Goal: Check status: Verify the current state of an ongoing process or item

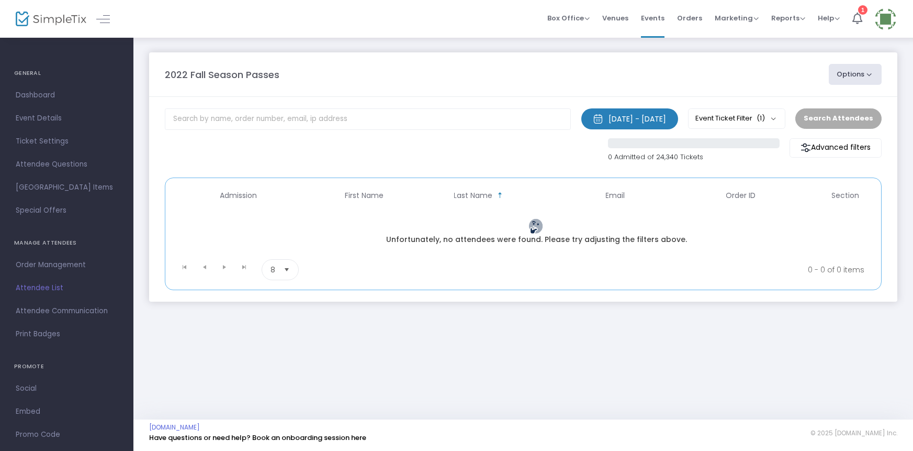
click at [41, 288] on span "Attendee List" at bounding box center [67, 288] width 102 height 14
click at [693, 14] on span "Orders" at bounding box center [689, 18] width 25 height 27
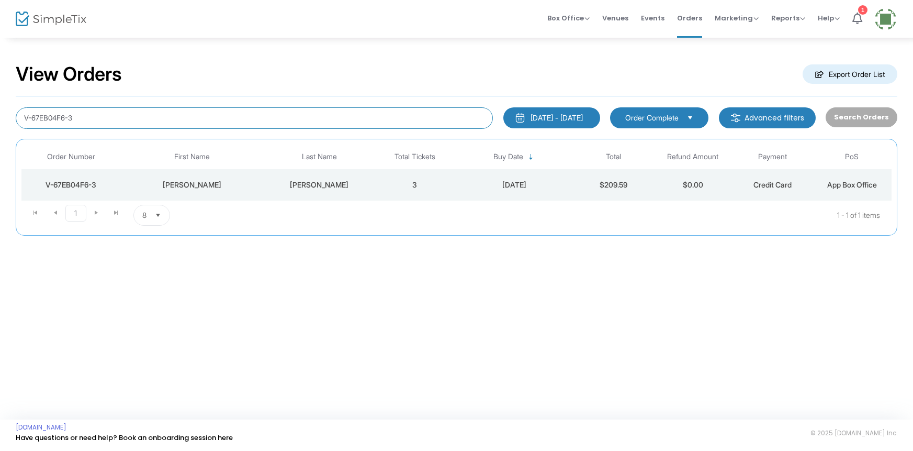
drag, startPoint x: 79, startPoint y: 119, endPoint x: 69, endPoint y: 132, distance: 16.1
click at [0, 142] on div "View Orders Export Order List V-67EB04F6-3 6/24/2025 - 9/24/2025 Last 30 Days T…" at bounding box center [456, 155] width 913 height 236
type input "Jasmine"
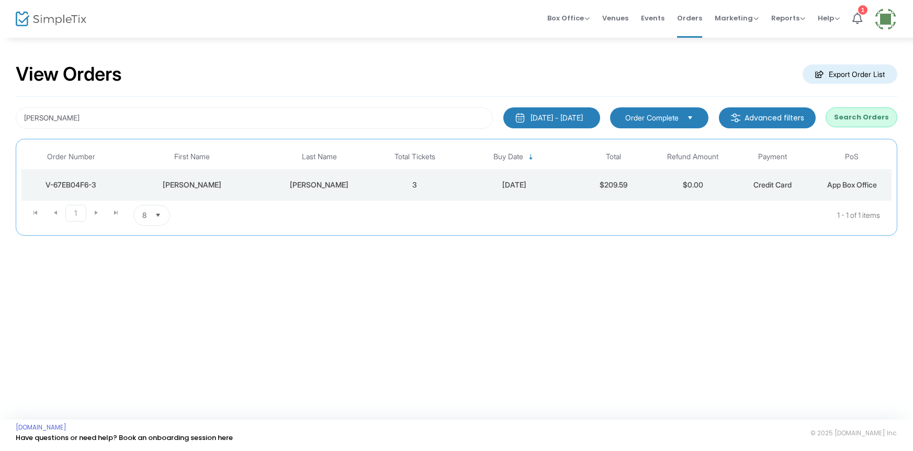
click at [882, 116] on button "Search Orders" at bounding box center [862, 117] width 72 height 20
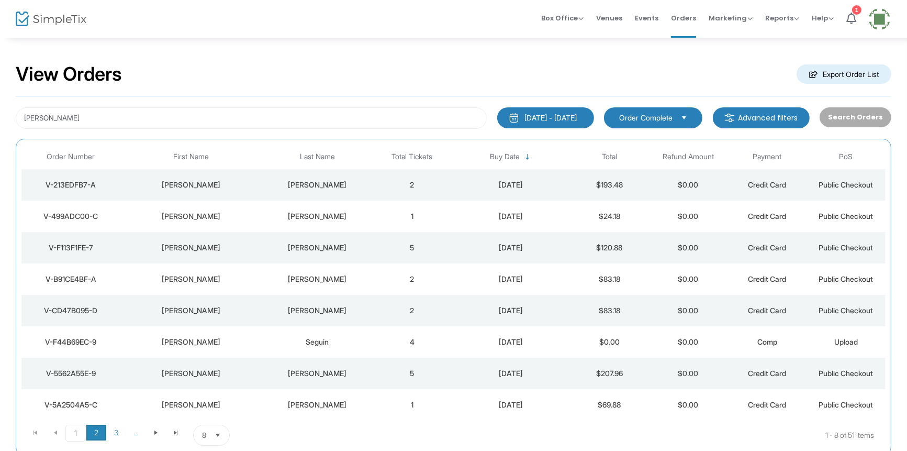
click at [95, 431] on span "2" at bounding box center [96, 432] width 20 height 16
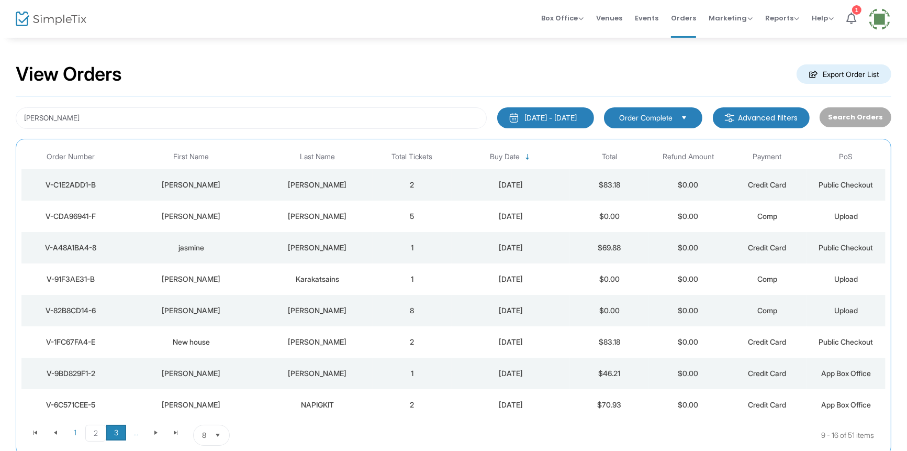
click at [115, 432] on span "3" at bounding box center [116, 432] width 20 height 16
click at [154, 431] on span "Go to the next page" at bounding box center [156, 432] width 8 height 8
click at [120, 432] on span "5" at bounding box center [116, 432] width 20 height 16
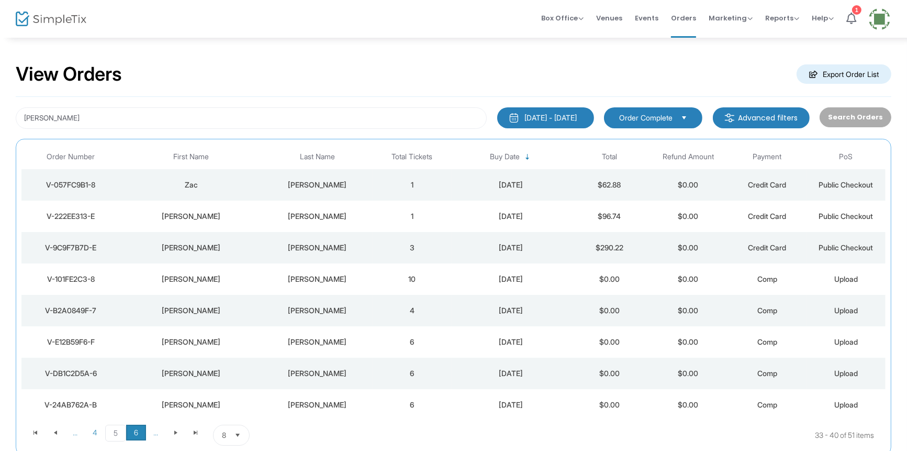
click at [138, 434] on span "6" at bounding box center [136, 432] width 20 height 16
click at [176, 430] on span "Go to the next page" at bounding box center [176, 432] width 8 height 8
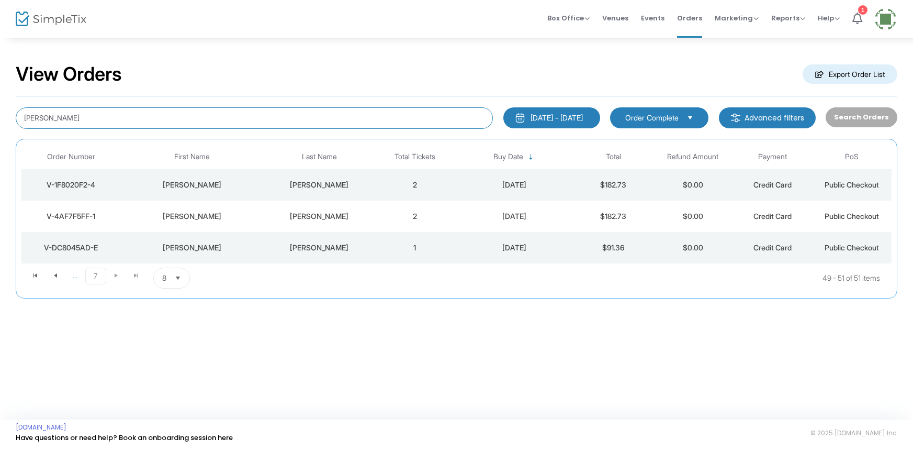
drag, startPoint x: 82, startPoint y: 121, endPoint x: 0, endPoint y: 126, distance: 82.3
click at [0, 126] on div "View Orders Export Order List Jasmine 6/24/2025 - 9/24/2025 Last 30 Days Today …" at bounding box center [456, 186] width 913 height 298
type input "[EMAIL_ADDRESS][DOMAIN_NAME]"
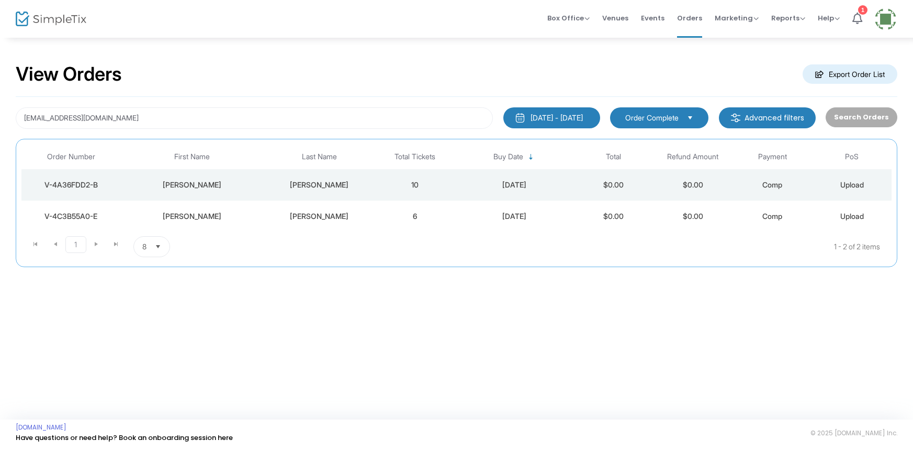
click at [321, 184] on div "[PERSON_NAME]" at bounding box center [319, 185] width 106 height 10
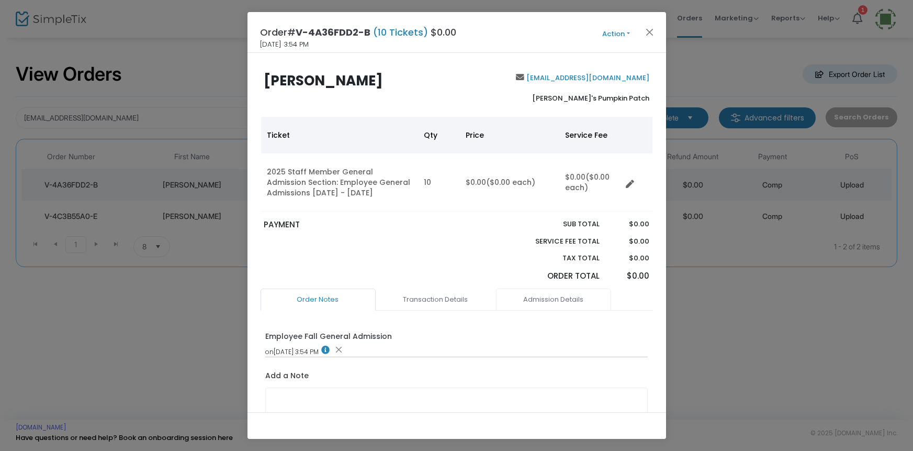
click at [555, 301] on link "Admission Details" at bounding box center [553, 299] width 115 height 22
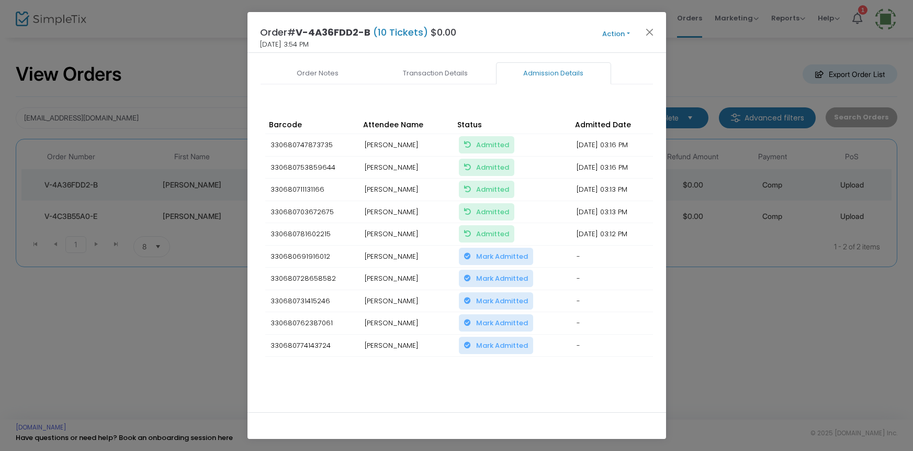
scroll to position [229, 0]
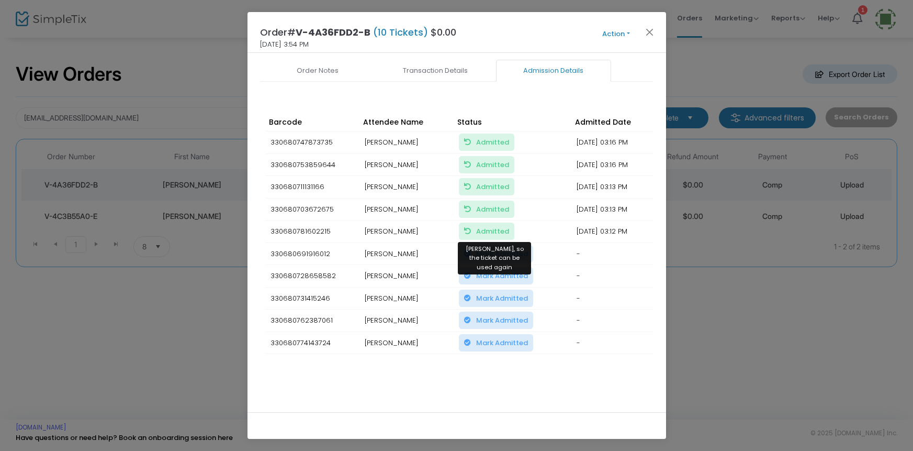
click at [496, 226] on span "Admitted Mark Unadmitted, so the ticket can be used again" at bounding box center [492, 231] width 33 height 10
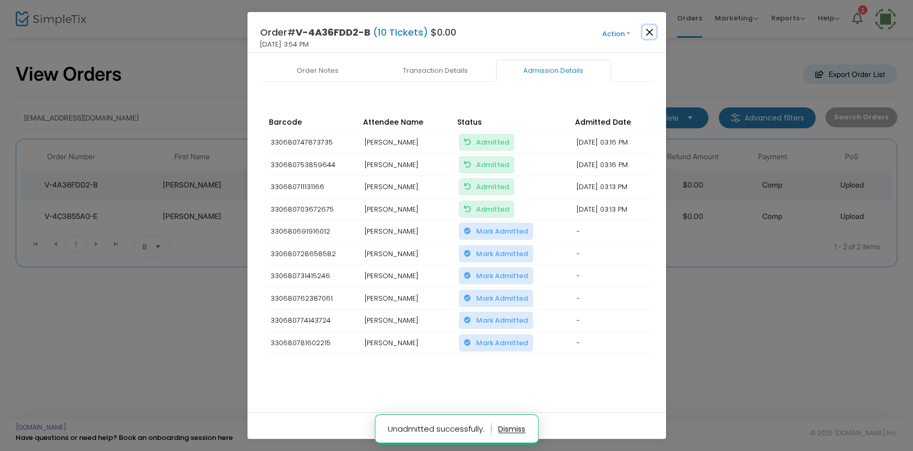
click at [647, 31] on button "Close" at bounding box center [650, 32] width 14 height 14
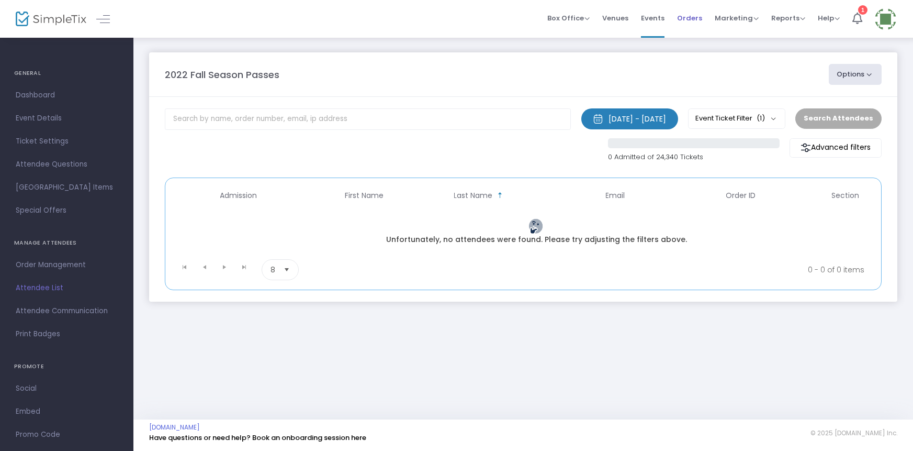
click at [692, 16] on span "Orders" at bounding box center [689, 18] width 25 height 27
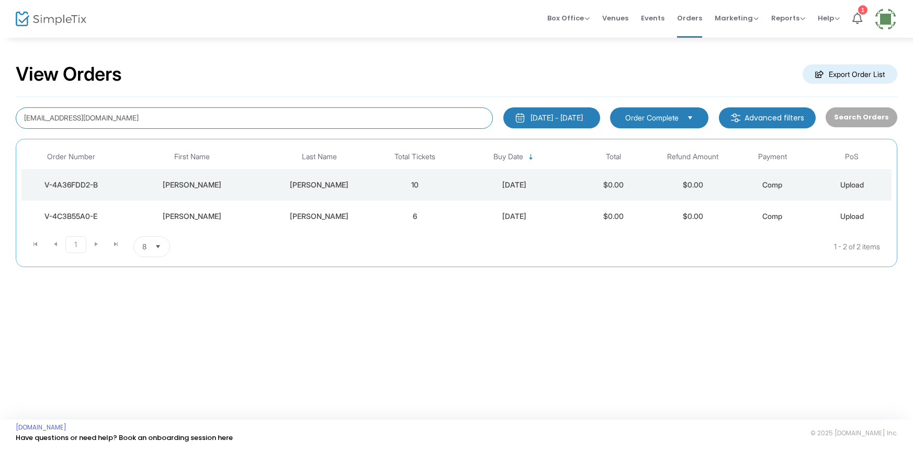
drag, startPoint x: 116, startPoint y: 119, endPoint x: 9, endPoint y: 129, distance: 106.7
click at [9, 129] on div "View Orders Export Order List [EMAIL_ADDRESS][DOMAIN_NAME] [DATE] - [DATE] Last…" at bounding box center [456, 170] width 913 height 267
type input "weland"
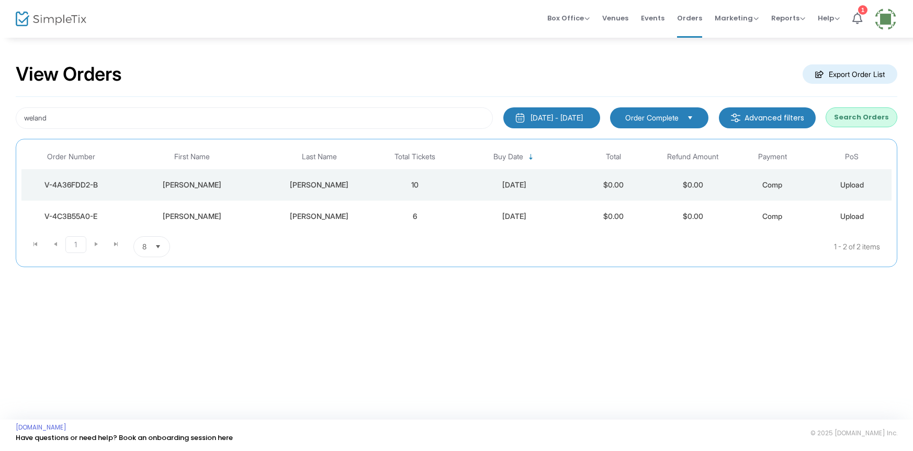
click at [860, 119] on button "Search Orders" at bounding box center [862, 117] width 72 height 20
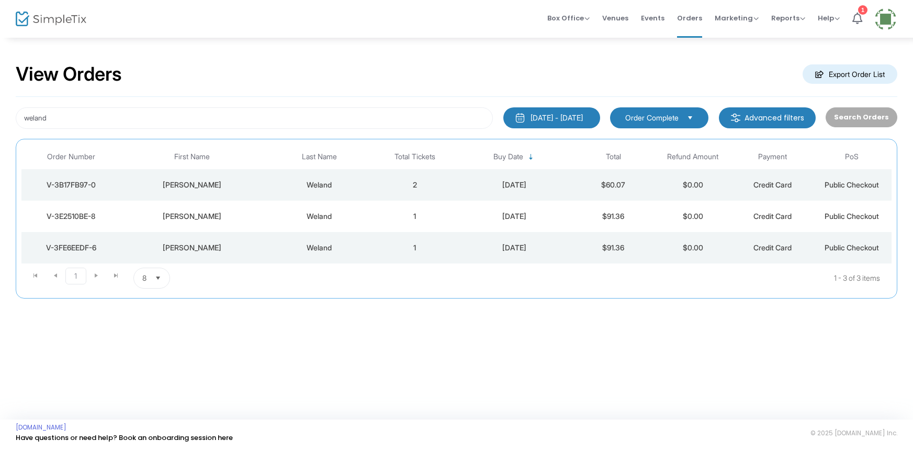
click at [348, 183] on div "Weland" at bounding box center [319, 185] width 106 height 10
